Goal: Transaction & Acquisition: Purchase product/service

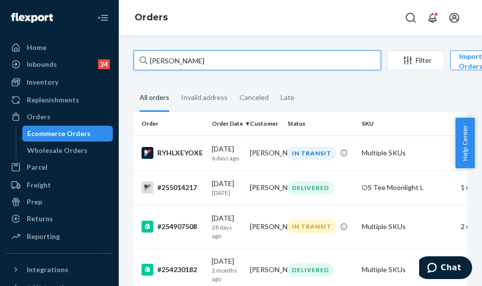
drag, startPoint x: 207, startPoint y: 65, endPoint x: 148, endPoint y: 61, distance: 60.0
click at [148, 61] on input "[PERSON_NAME]" at bounding box center [257, 60] width 247 height 20
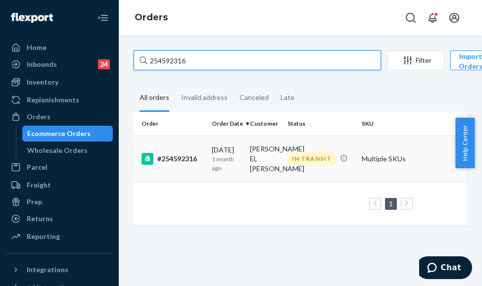
type input "254592316"
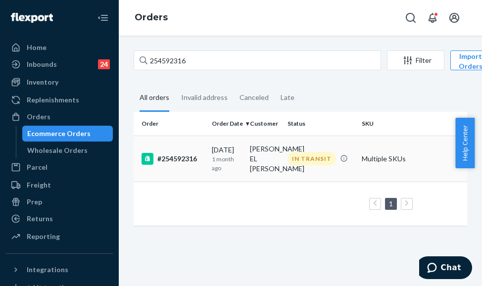
click at [190, 164] on div "#254592316" at bounding box center [173, 159] width 62 height 12
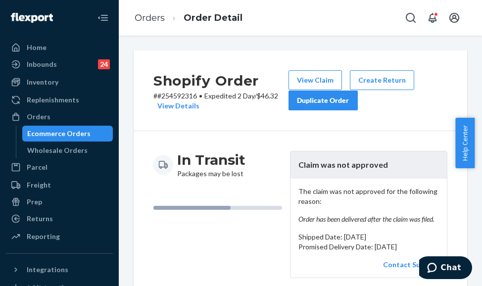
scroll to position [49, 0]
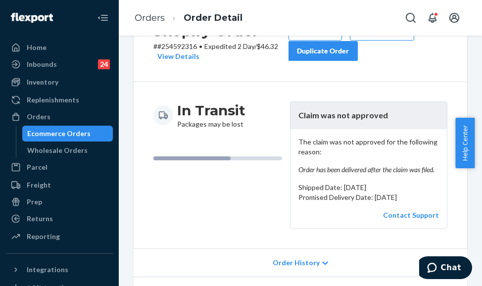
click at [333, 51] on div "Duplicate Order" at bounding box center [323, 51] width 52 height 10
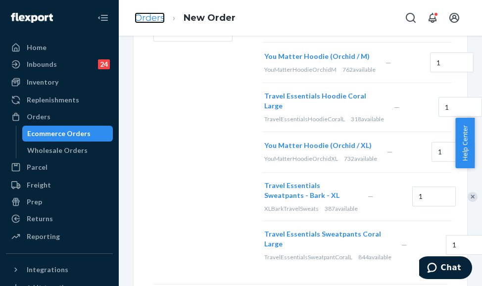
click at [143, 18] on link "Orders" at bounding box center [150, 17] width 30 height 11
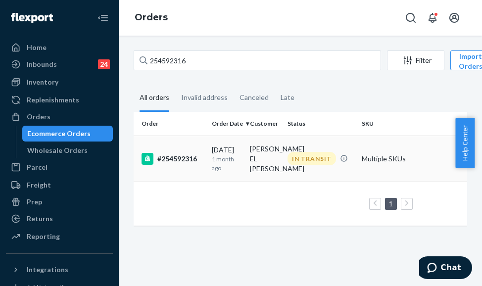
click at [282, 159] on td "[PERSON_NAME] EL [PERSON_NAME]" at bounding box center [265, 159] width 38 height 46
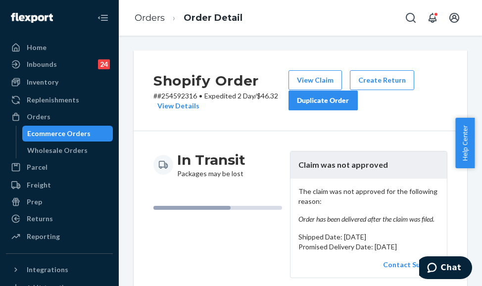
click at [322, 102] on div "Duplicate Order" at bounding box center [323, 101] width 52 height 10
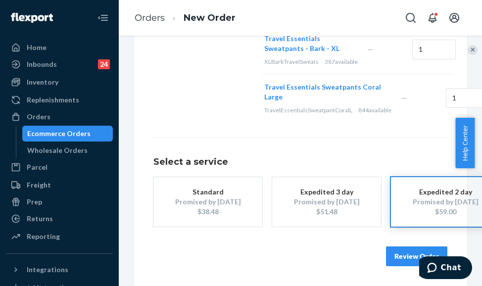
click at [249, 206] on button "Standard Promised by [DATE] $38.48" at bounding box center [207, 201] width 109 height 49
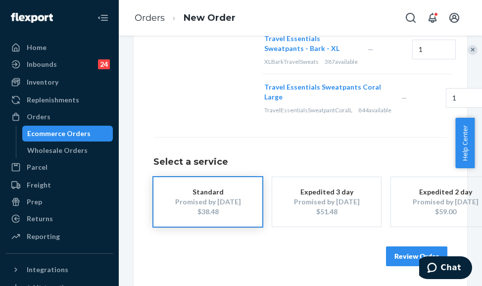
click at [412, 254] on button "Review Order" at bounding box center [416, 256] width 61 height 20
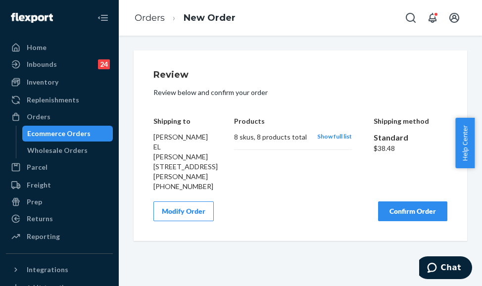
click at [407, 215] on button "Confirm Order" at bounding box center [412, 211] width 69 height 20
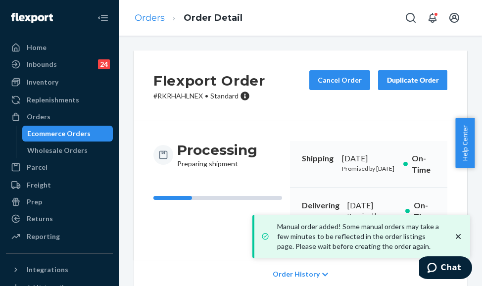
click at [135, 17] on ol "Orders Order Detail" at bounding box center [189, 17] width 124 height 29
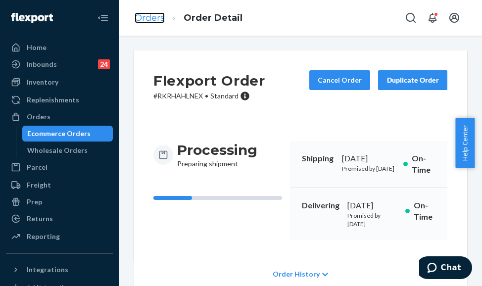
click at [139, 18] on link "Orders" at bounding box center [150, 17] width 30 height 11
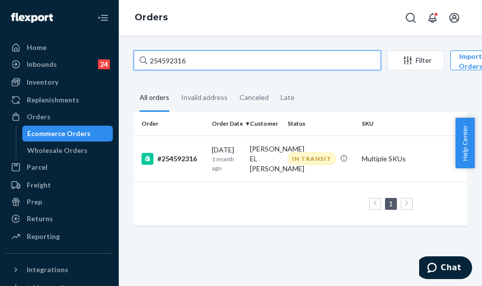
drag, startPoint x: 198, startPoint y: 64, endPoint x: 112, endPoint y: 52, distance: 86.9
click at [112, 52] on div "Home Inbounds 24 Shipping Plans Problems 24 Inventory Products Replenishments O…" at bounding box center [241, 143] width 482 height 286
paste input "5184234"
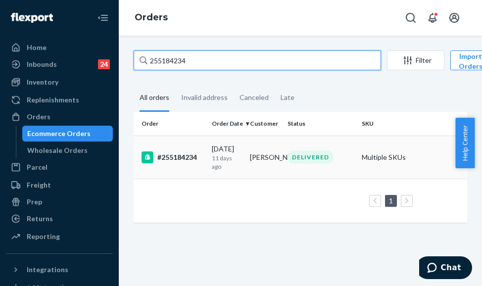
type input "255184234"
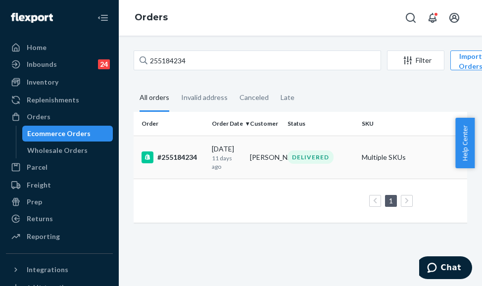
click at [195, 150] on td "#255184234" at bounding box center [171, 157] width 74 height 43
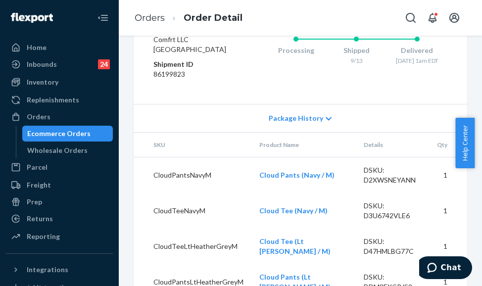
scroll to position [530, 0]
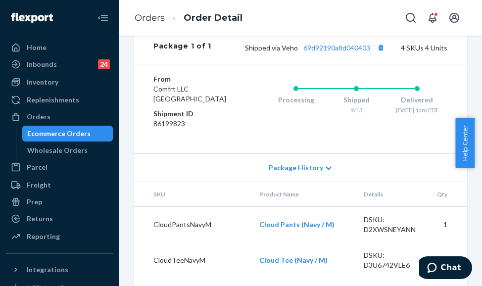
click at [332, 54] on div "Shipped via Veho 69d92190a8d040403 4 SKUs 4 Units" at bounding box center [329, 47] width 236 height 13
click at [333, 52] on link "69d92190a8d040403" at bounding box center [336, 48] width 67 height 8
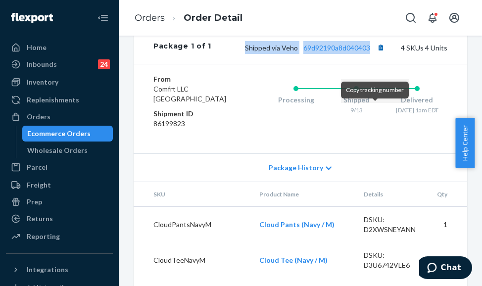
drag, startPoint x: 226, startPoint y: 107, endPoint x: 371, endPoint y: 110, distance: 145.1
click at [371, 54] on div "Shipped via Veho 69d92190a8d040403 4 SKUs 4 Units" at bounding box center [329, 47] width 236 height 13
copy span "Shipped via Veho 69d92190a8d040403"
